Goal: Information Seeking & Learning: Learn about a topic

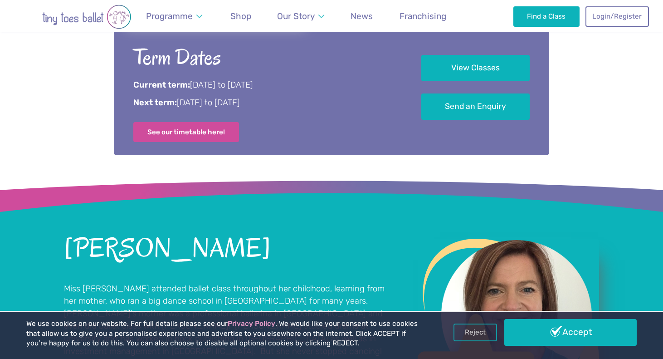
scroll to position [495, 0]
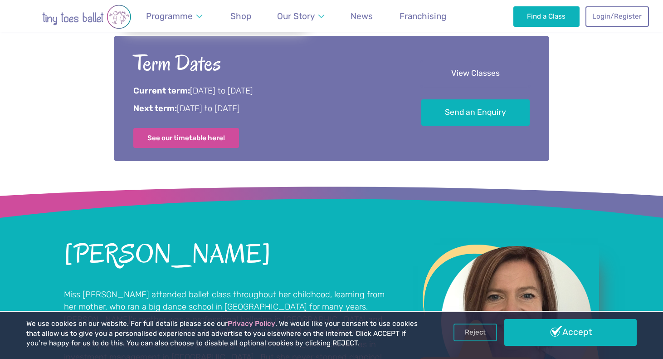
click at [460, 73] on link "View Classes" at bounding box center [476, 73] width 108 height 27
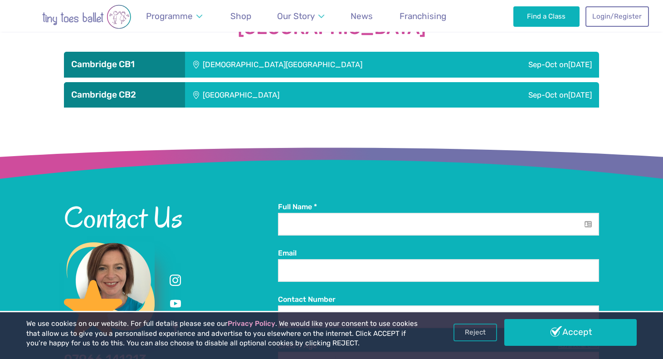
click at [363, 94] on div "Trumpington Village Hall" at bounding box center [302, 94] width 234 height 25
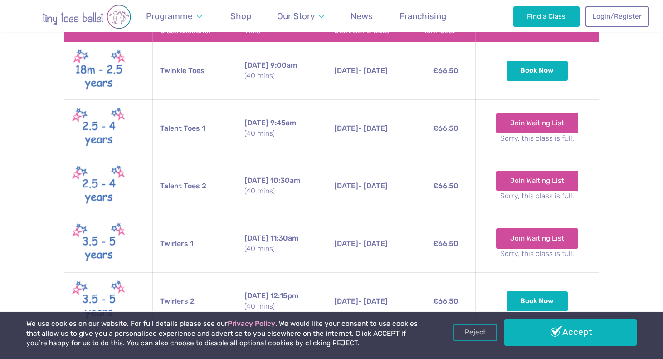
scroll to position [1618, 0]
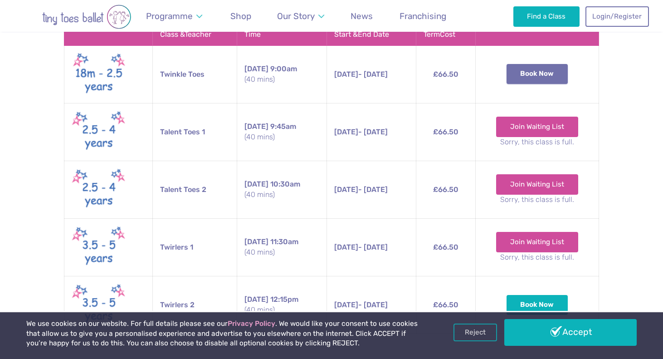
click at [532, 79] on button "Book Now" at bounding box center [538, 74] width 62 height 20
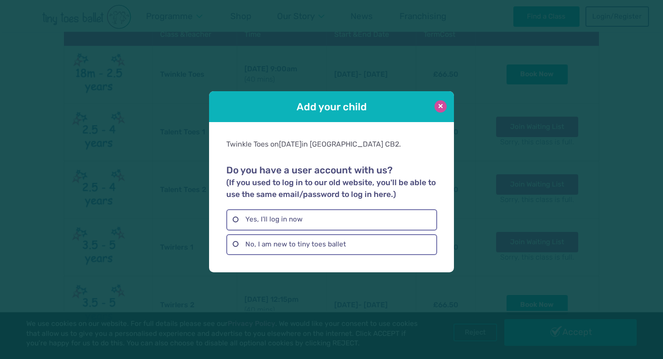
click at [441, 104] on button at bounding box center [441, 106] width 12 height 12
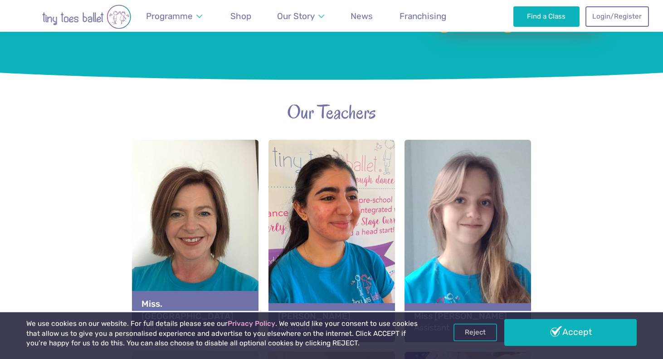
scroll to position [872, 0]
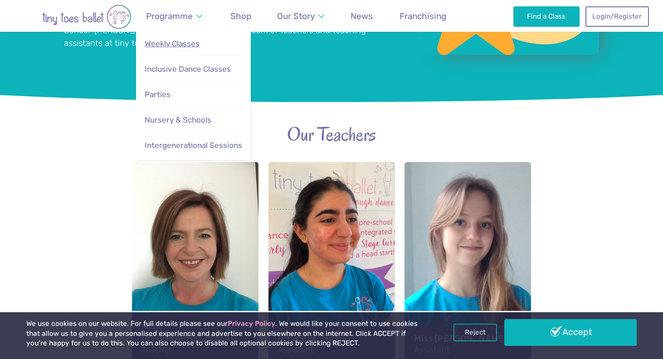
click at [191, 42] on span "Weekly Classes" at bounding box center [172, 43] width 55 height 9
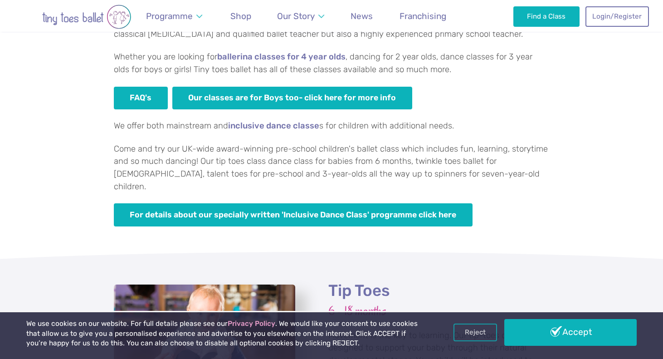
scroll to position [628, 0]
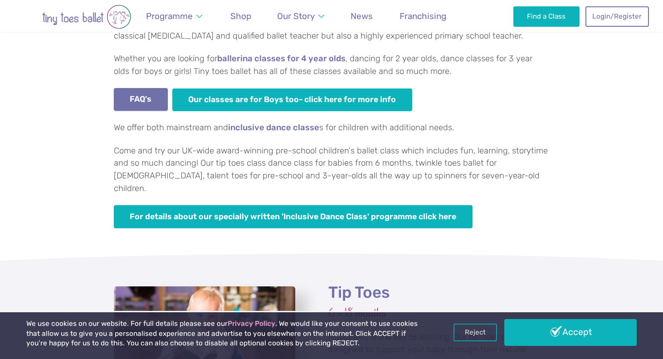
click at [133, 94] on link "FAQ's" at bounding box center [141, 99] width 54 height 23
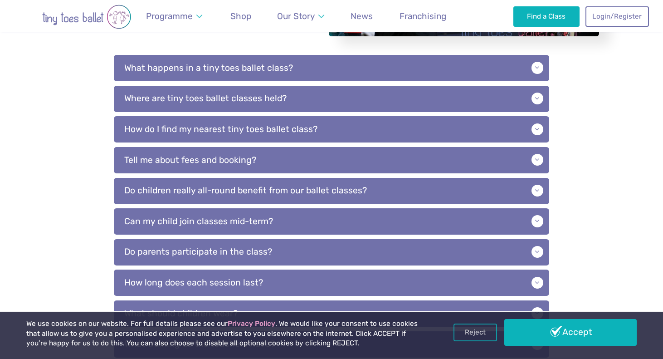
scroll to position [227, 0]
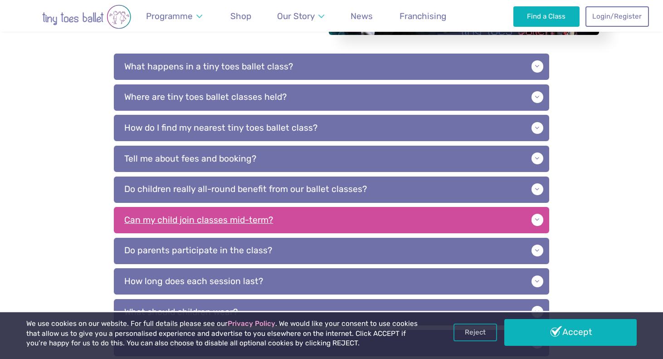
click at [137, 220] on p "Can my child join classes mid-term?" at bounding box center [332, 220] width 436 height 26
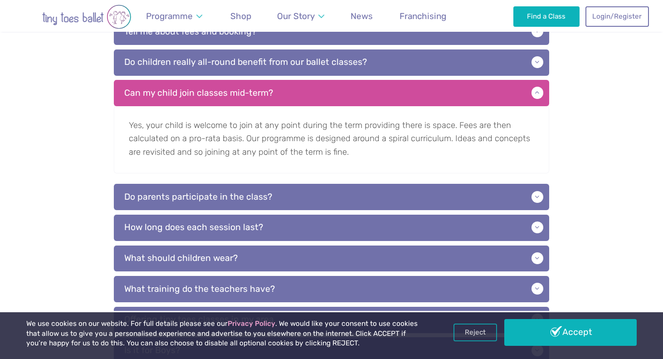
scroll to position [357, 0]
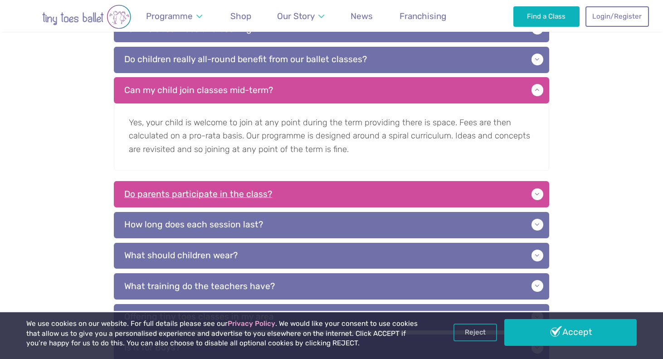
click at [133, 194] on p "Do parents participate in the class?" at bounding box center [332, 194] width 436 height 26
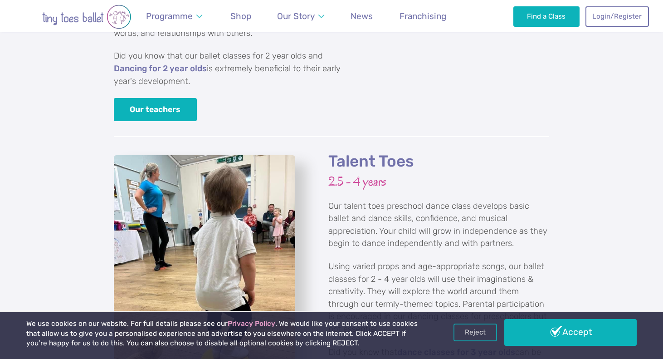
scroll to position [1216, 0]
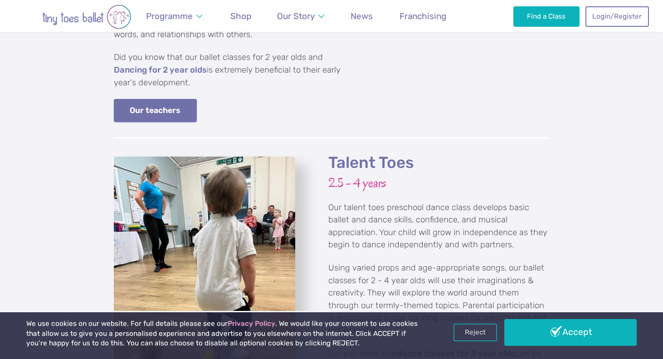
click at [160, 99] on link "Our teachers" at bounding box center [155, 110] width 83 height 23
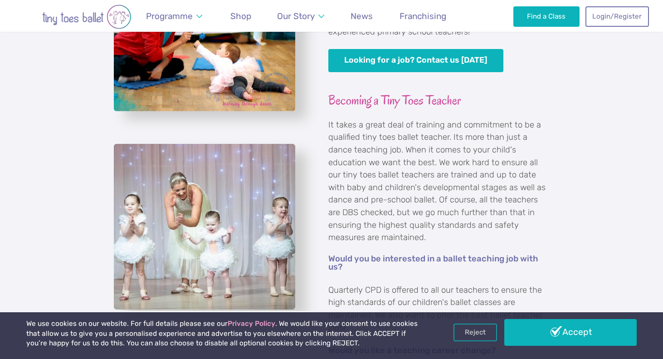
scroll to position [604, 0]
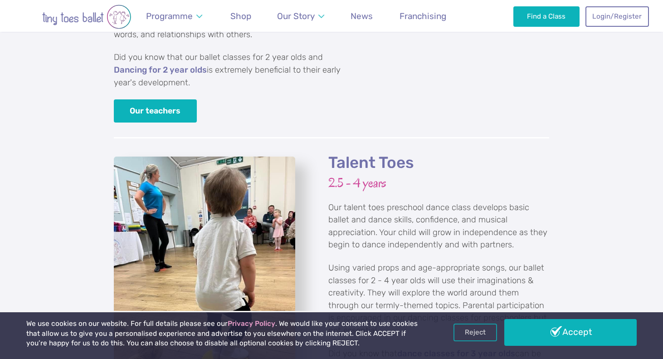
scroll to position [1216, 0]
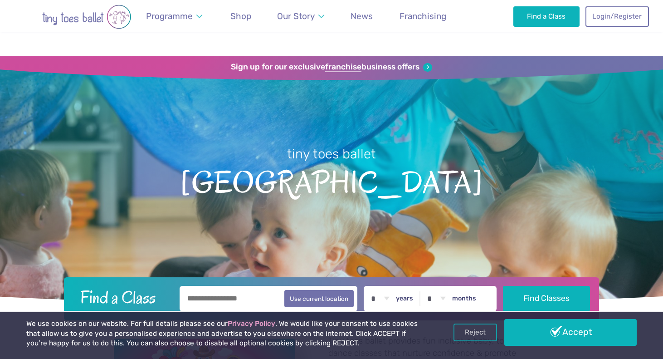
scroll to position [1494, 0]
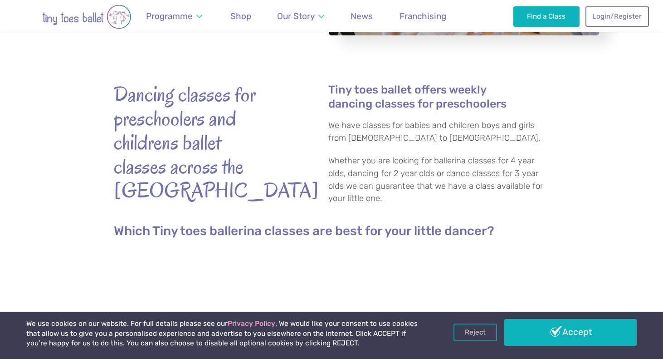
scroll to position [229, 0]
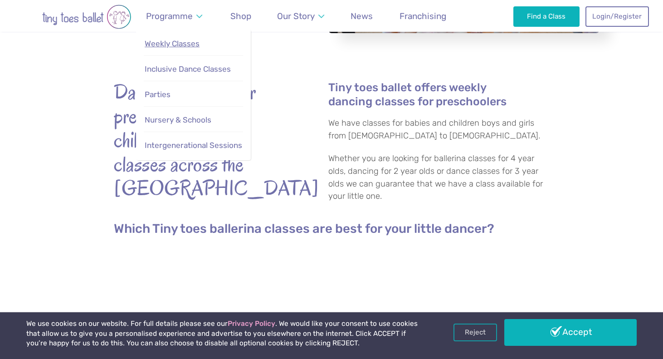
click at [171, 44] on span "Weekly Classes" at bounding box center [172, 43] width 55 height 9
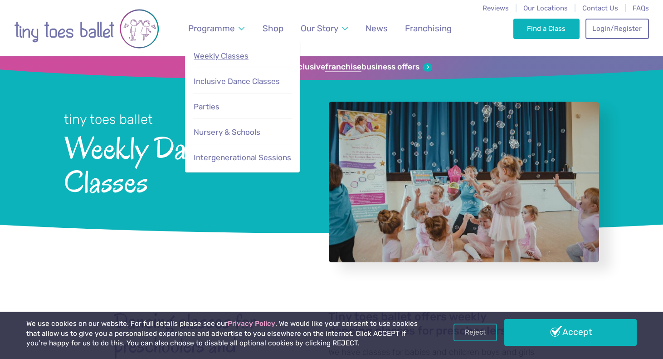
click at [216, 59] on span "Weekly Classes" at bounding box center [221, 55] width 55 height 9
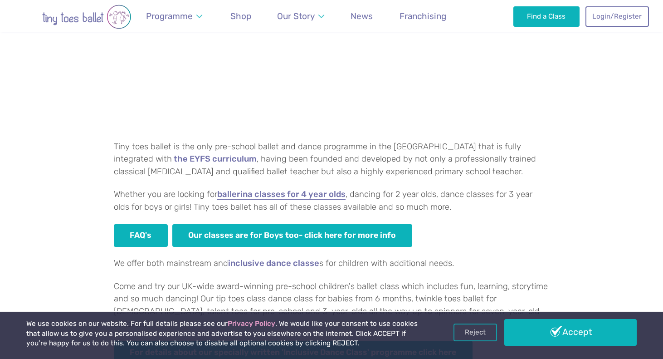
scroll to position [494, 0]
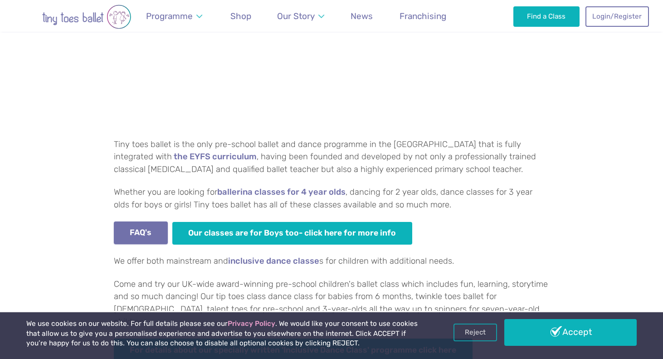
click at [144, 223] on link "FAQ's" at bounding box center [141, 232] width 54 height 23
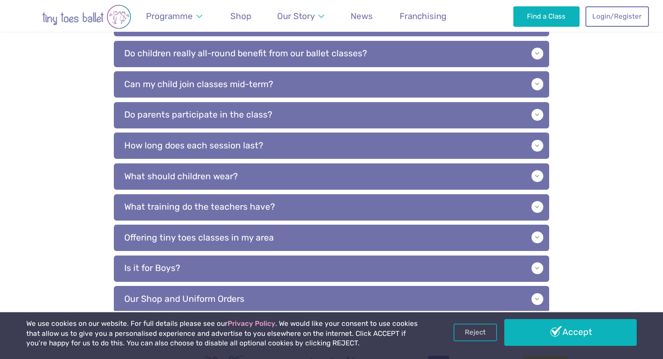
scroll to position [364, 0]
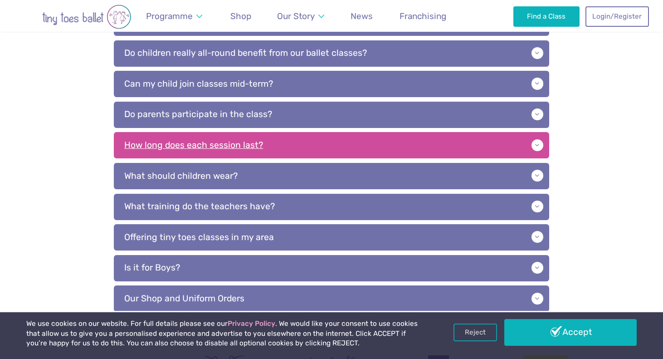
click at [146, 138] on p "How long does each session last?" at bounding box center [332, 145] width 436 height 26
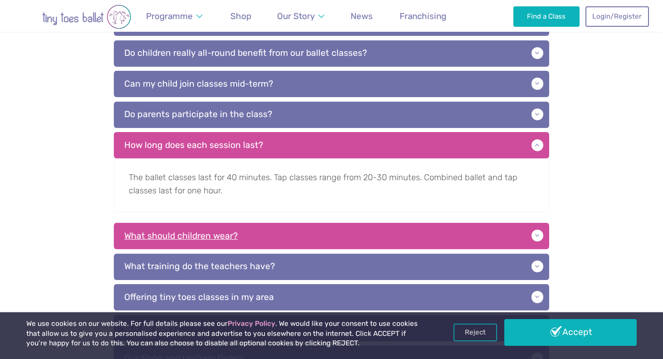
click at [168, 232] on p "What should children wear?" at bounding box center [332, 236] width 436 height 26
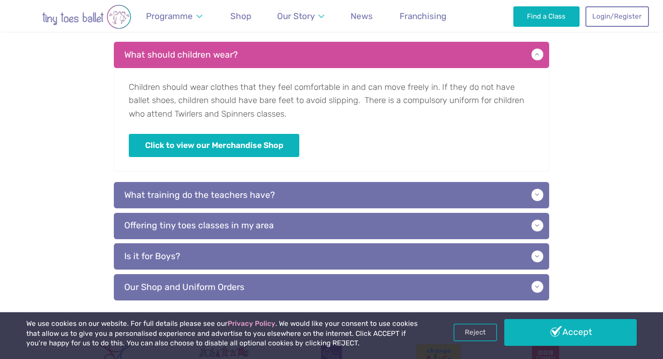
scroll to position [561, 0]
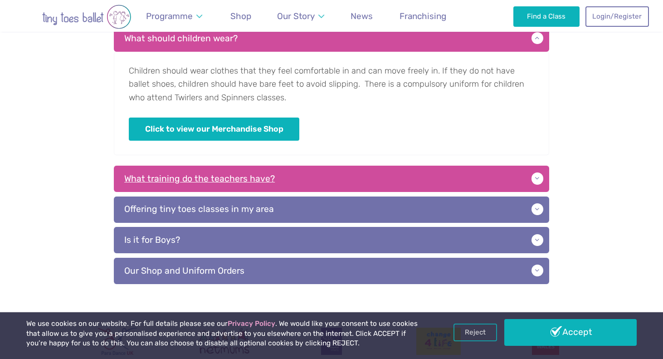
click at [138, 166] on p "What training do the teachers have?" at bounding box center [332, 179] width 436 height 26
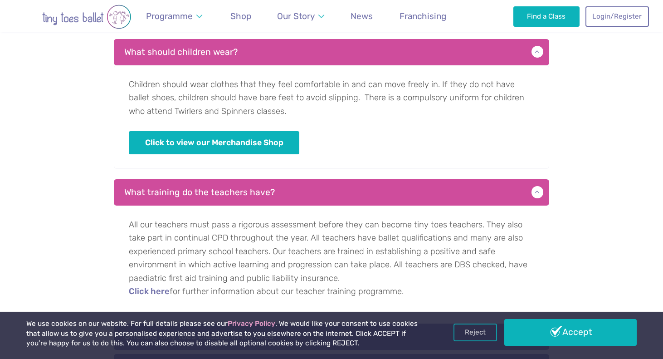
scroll to position [545, 0]
